Goal: Task Accomplishment & Management: Manage account settings

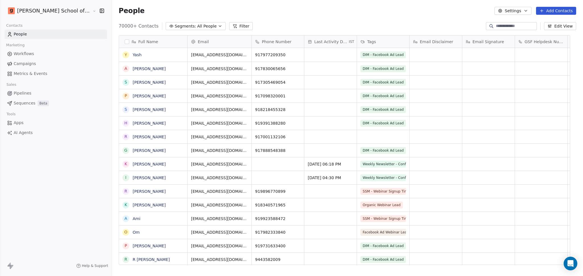
scroll to position [238, 487]
drag, startPoint x: 379, startPoint y: 18, endPoint x: 389, endPoint y: 22, distance: 10.3
click at [379, 18] on div "People Settings Add Contacts" at bounding box center [347, 11] width 471 height 22
click at [515, 12] on button "Settings" at bounding box center [512, 11] width 37 height 8
click at [506, 43] on icon "Suggestions" at bounding box center [505, 43] width 3 height 0
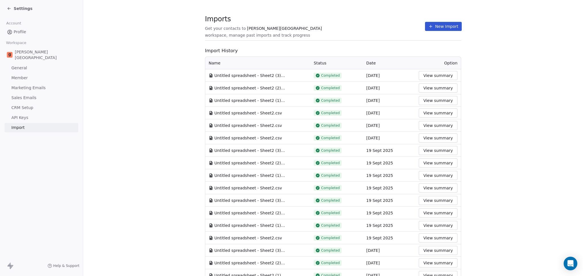
click at [453, 21] on section "Imports Get your contacts to [PERSON_NAME] School workspace, manage past import…" at bounding box center [333, 29] width 256 height 22
click at [451, 23] on button "New Import" at bounding box center [443, 26] width 37 height 9
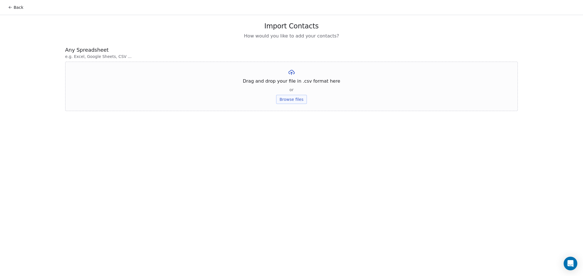
click at [288, 100] on button "Browse files" at bounding box center [291, 99] width 31 height 9
click at [285, 85] on button "Upload" at bounding box center [291, 83] width 21 height 9
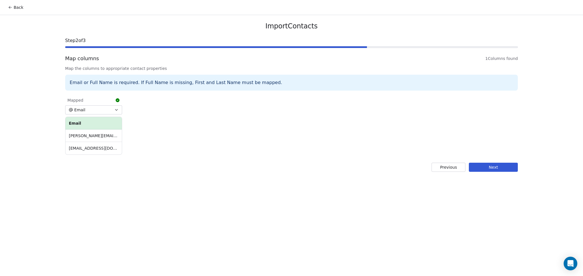
drag, startPoint x: 503, startPoint y: 166, endPoint x: 283, endPoint y: 168, distance: 220.5
click at [503, 166] on button "Next" at bounding box center [493, 167] width 49 height 9
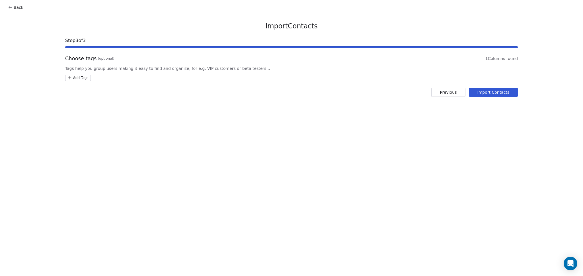
click at [69, 78] on html "Back Import Contacts Step 3 of 3 Choose tags (optional) 1 Columns found Tags he…" at bounding box center [291, 138] width 583 height 276
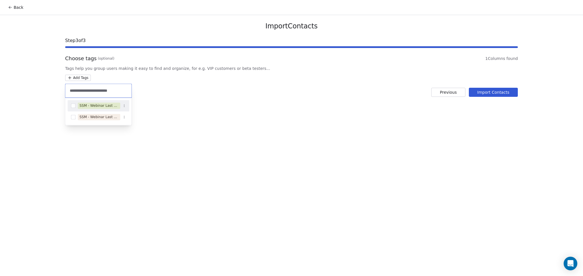
type input "**********"
click at [104, 105] on div "SSM - Webinar Last No Show" at bounding box center [98, 105] width 39 height 5
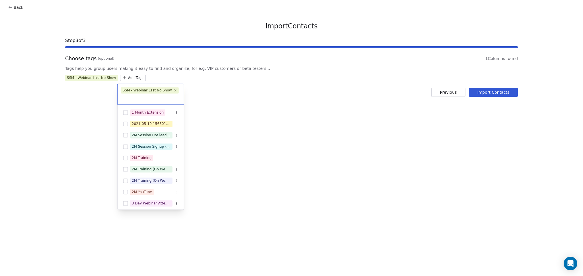
click at [222, 113] on html "Back Import Contacts Step 3 of 3 Choose tags (optional) 1 Columns found Tags he…" at bounding box center [291, 138] width 583 height 276
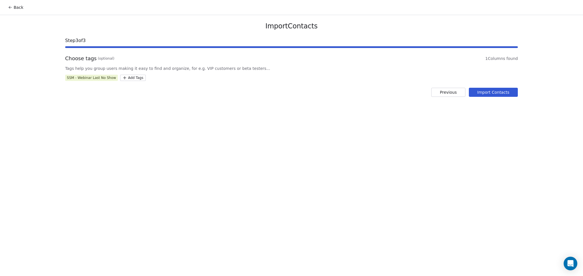
click at [501, 89] on button "Import Contacts" at bounding box center [493, 92] width 49 height 9
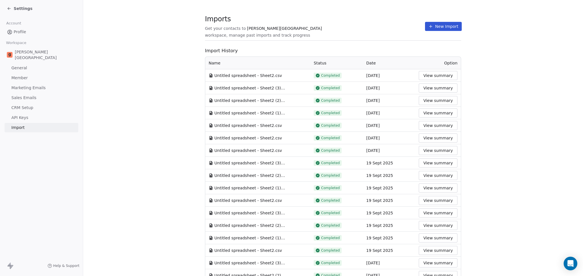
click at [434, 33] on section "Imports Get your contacts to [PERSON_NAME] School workspace, manage past import…" at bounding box center [333, 29] width 256 height 22
click at [431, 24] on button "New Import" at bounding box center [443, 26] width 37 height 9
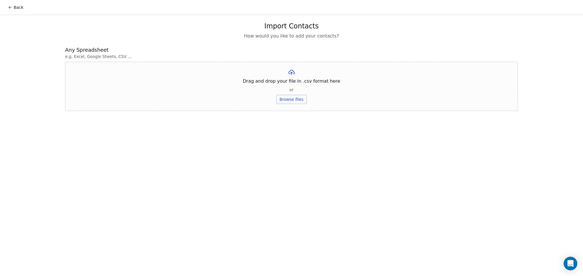
click at [297, 98] on button "Browse files" at bounding box center [291, 99] width 31 height 9
click at [289, 86] on button "Upload" at bounding box center [291, 83] width 21 height 9
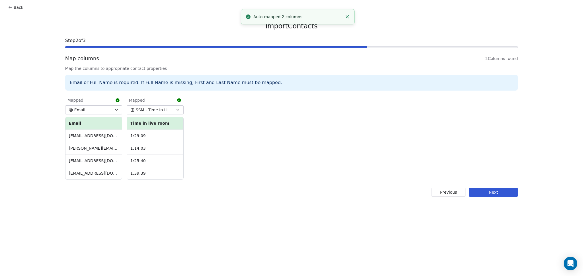
click at [512, 191] on button "Next" at bounding box center [493, 192] width 49 height 9
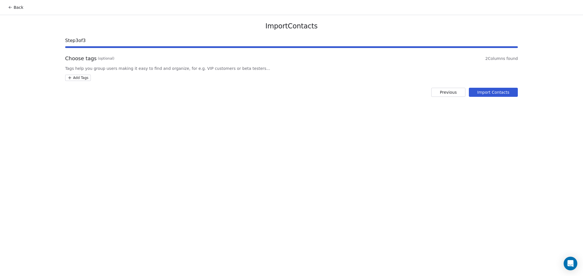
click at [89, 79] on html "Back Import Contacts Step 3 of 3 Choose tags (optional) 2 Columns found Tags he…" at bounding box center [291, 138] width 583 height 276
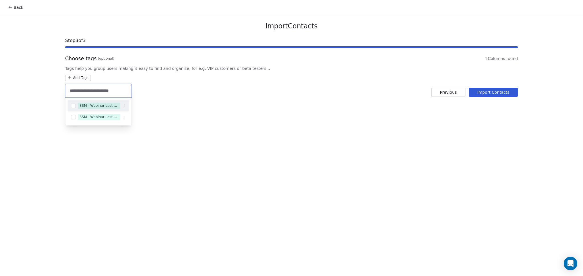
type input "**********"
click at [102, 102] on div "SSM - Webinar Last Attended" at bounding box center [98, 105] width 62 height 9
type input "**********"
click at [109, 112] on div "SSM - Webinar Last Hot Lead" at bounding box center [98, 112] width 39 height 5
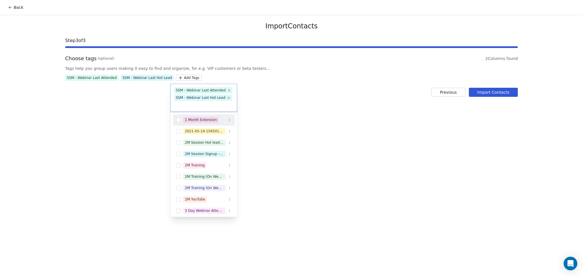
click at [220, 103] on html "Back Import Contacts Step 3 of 3 Choose tags (optional) 2 Columns found Tags he…" at bounding box center [291, 138] width 583 height 276
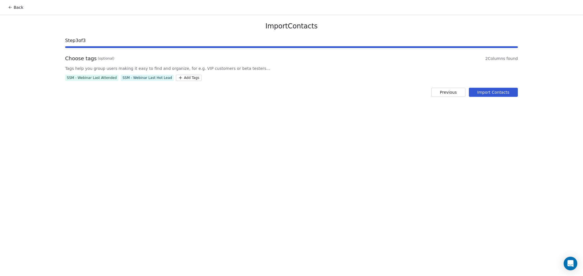
click at [489, 93] on button "Import Contacts" at bounding box center [493, 92] width 49 height 9
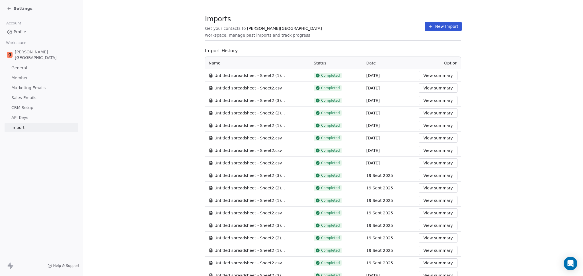
click at [442, 27] on button "New Import" at bounding box center [443, 26] width 37 height 9
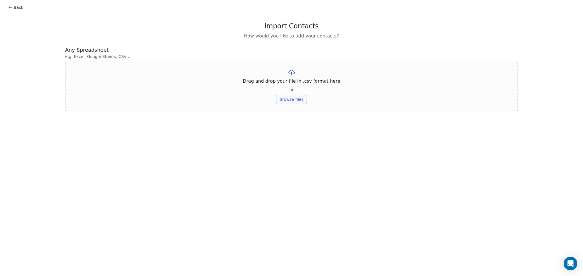
click at [282, 102] on button "Browse files" at bounding box center [291, 99] width 31 height 9
click at [293, 87] on button "Upload" at bounding box center [291, 83] width 21 height 9
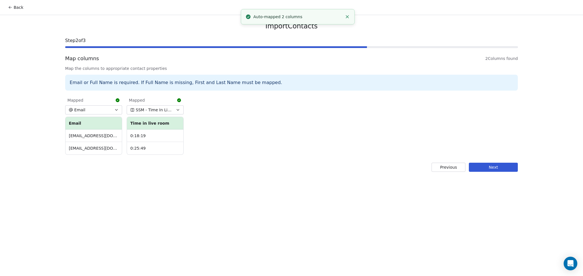
click at [479, 164] on button "Next" at bounding box center [493, 167] width 49 height 9
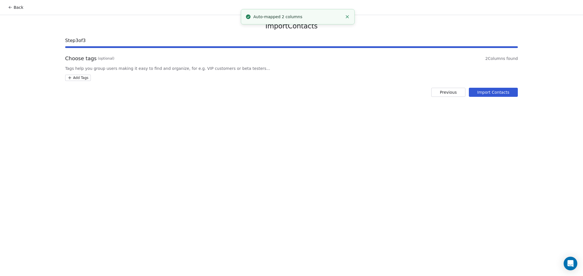
click at [74, 80] on html "Back Import Contacts Step 3 of 3 Choose tags (optional) 2 Columns found Tags he…" at bounding box center [291, 138] width 583 height 276
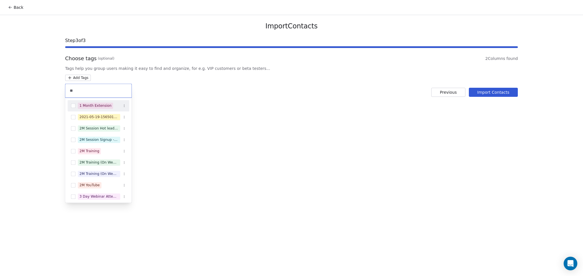
type input "*"
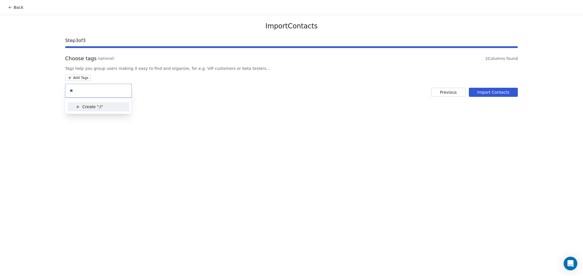
type input "*"
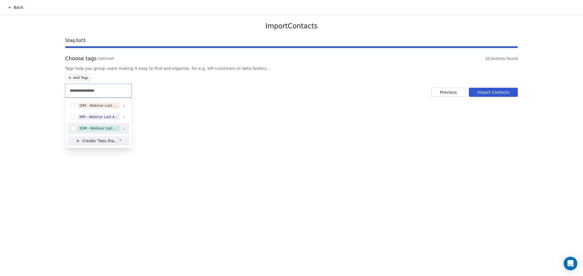
type input "**********"
click at [96, 128] on div "SSM - Webinar Last Attended (Less Than 30 mins)" at bounding box center [98, 128] width 39 height 5
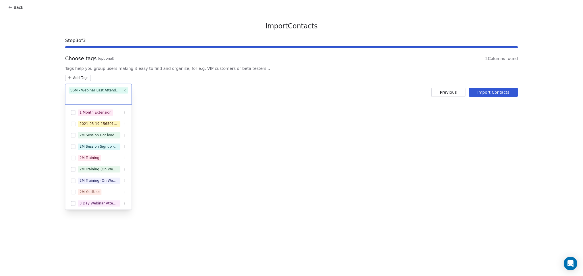
click at [223, 114] on html "Back Import Contacts Step 3 of 3 Choose tags (optional) 2 Columns found Tags he…" at bounding box center [291, 138] width 583 height 276
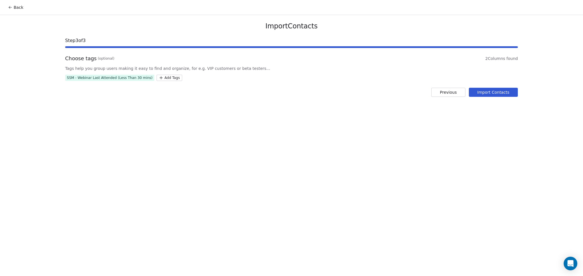
click at [496, 94] on button "Import Contacts" at bounding box center [493, 92] width 49 height 9
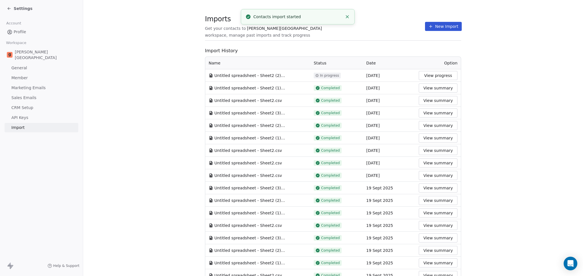
click at [152, 135] on section "Imports Get your contacts to [PERSON_NAME] School workspace, manage past import…" at bounding box center [333, 250] width 500 height 501
